Goal: Information Seeking & Learning: Find specific fact

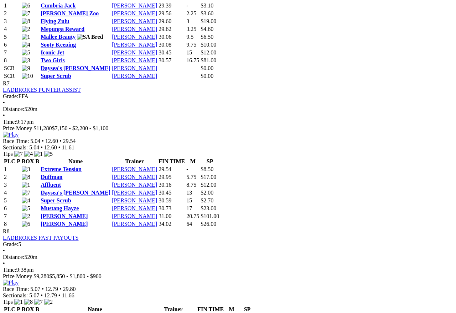
scroll to position [1169, 0]
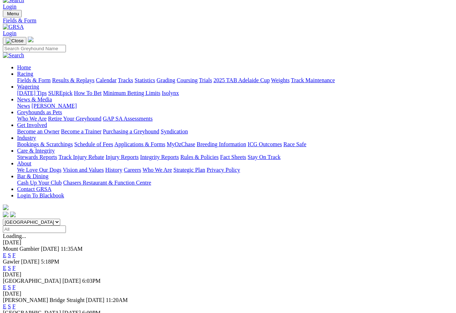
scroll to position [13, 0]
click at [16, 252] on link "F" at bounding box center [13, 255] width 3 height 6
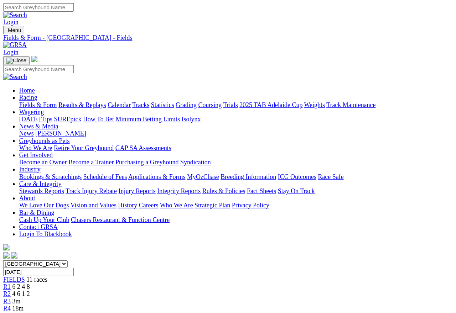
scroll to position [3, 0]
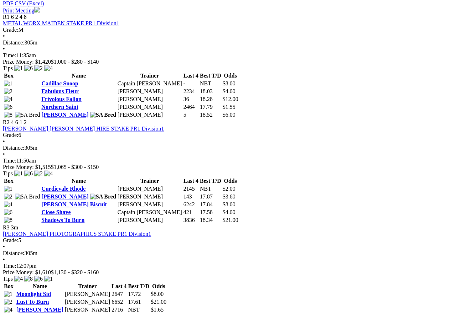
scroll to position [357, 0]
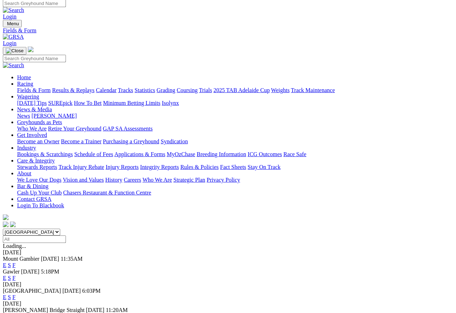
scroll to position [3, 0]
click at [16, 275] on link "F" at bounding box center [13, 278] width 3 height 6
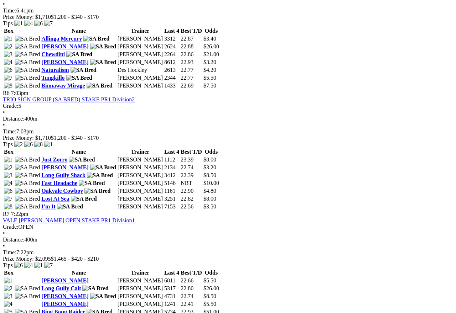
scroll to position [824, 0]
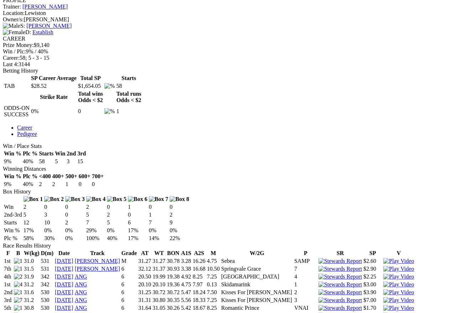
scroll to position [280, 0]
